Goal: Obtain resource: Download file/media

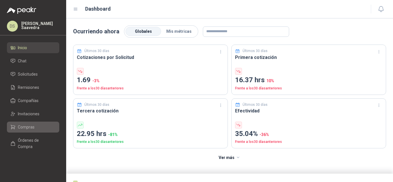
click at [29, 123] on link "Compras" at bounding box center [33, 127] width 52 height 11
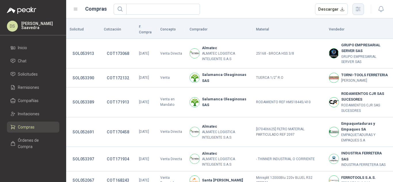
click at [361, 9] on icon "button" at bounding box center [358, 9] width 7 height 7
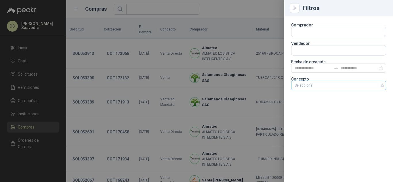
click at [337, 84] on div at bounding box center [336, 86] width 87 height 4
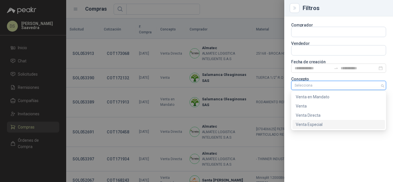
click at [321, 122] on div "Venta Especial" at bounding box center [339, 125] width 86 height 6
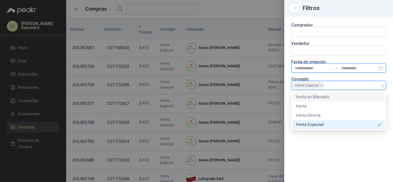
click at [308, 65] on input at bounding box center [313, 68] width 37 height 6
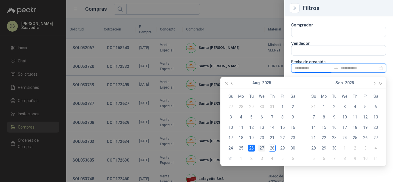
type input "**********"
click at [257, 150] on td "27" at bounding box center [262, 148] width 10 height 10
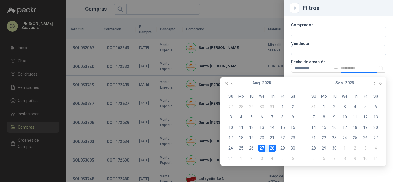
click at [270, 150] on div "28" at bounding box center [272, 148] width 7 height 7
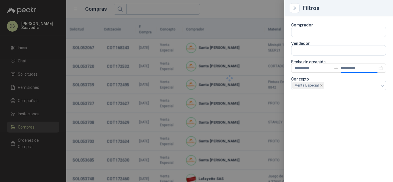
type input "**********"
click at [256, 9] on div at bounding box center [196, 91] width 393 height 182
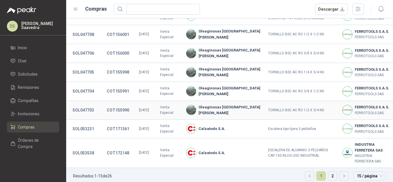
scroll to position [10, 0]
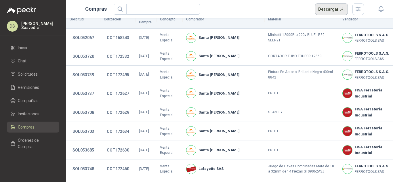
click at [340, 9] on button "Descargar" at bounding box center [331, 9] width 33 height 12
click at [363, 9] on button "button" at bounding box center [359, 9] width 12 height 12
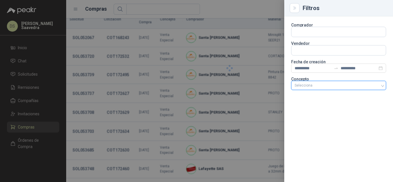
click at [356, 86] on div at bounding box center [336, 86] width 87 height 4
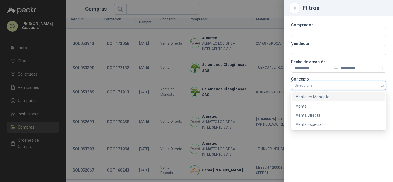
click at [336, 97] on div "Venta en Mandato" at bounding box center [339, 97] width 86 height 6
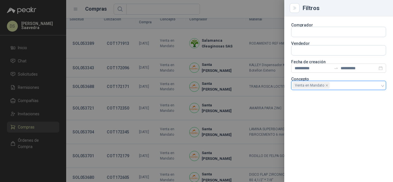
click at [220, 10] on div at bounding box center [196, 91] width 393 height 182
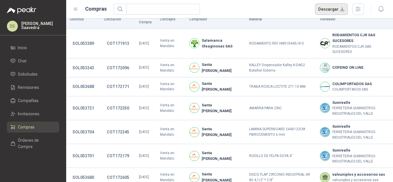
click at [336, 3] on button "Descargar" at bounding box center [331, 9] width 33 height 12
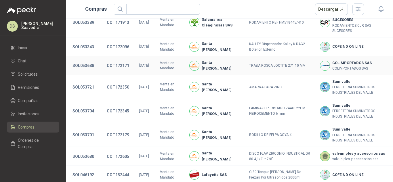
scroll to position [48, 0]
